Goal: Navigation & Orientation: Go to known website

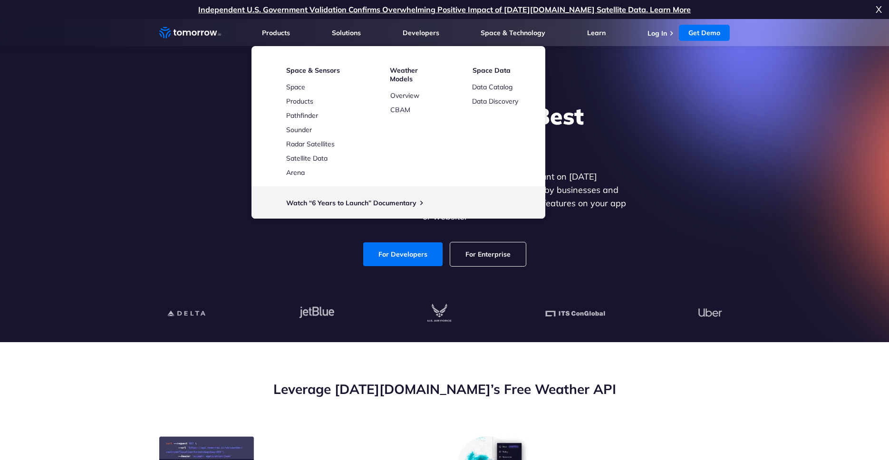
drag, startPoint x: 395, startPoint y: 247, endPoint x: 553, endPoint y: 252, distance: 157.9
click at [396, 247] on link "For Developers" at bounding box center [402, 255] width 79 height 24
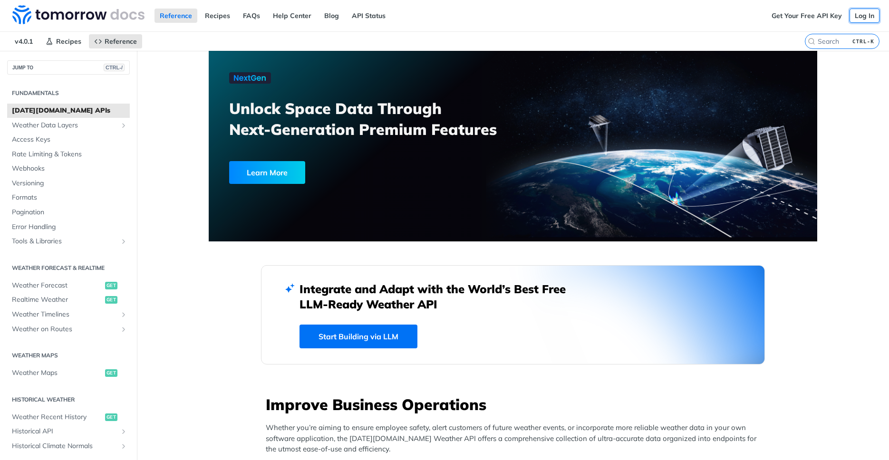
click at [865, 19] on link "Log In" at bounding box center [865, 16] width 30 height 14
click at [865, 15] on link "Log In" at bounding box center [865, 16] width 30 height 14
